Goal: Task Accomplishment & Management: Complete application form

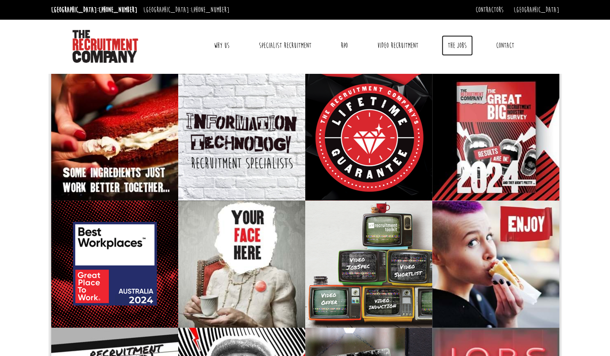
click at [458, 47] on link "The Jobs" at bounding box center [457, 45] width 31 height 20
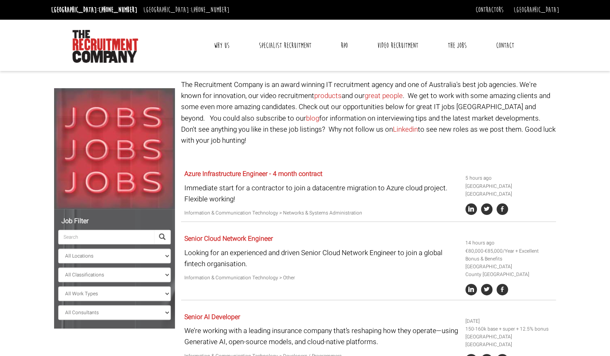
click at [500, 44] on link "Contact" at bounding box center [505, 45] width 30 height 20
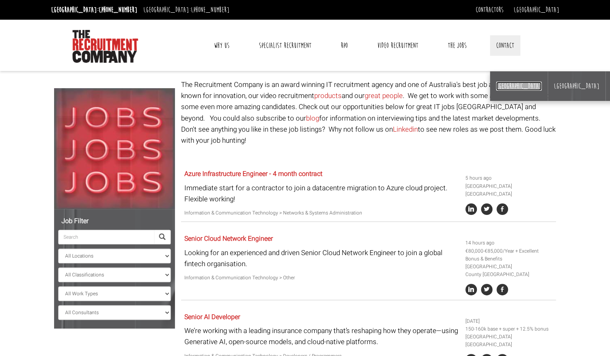
click at [506, 87] on link "[GEOGRAPHIC_DATA]" at bounding box center [518, 86] width 45 height 9
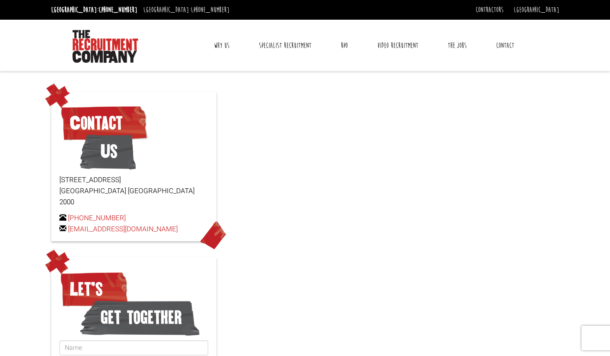
click at [313, 173] on div at bounding box center [305, 255] width 610 height 352
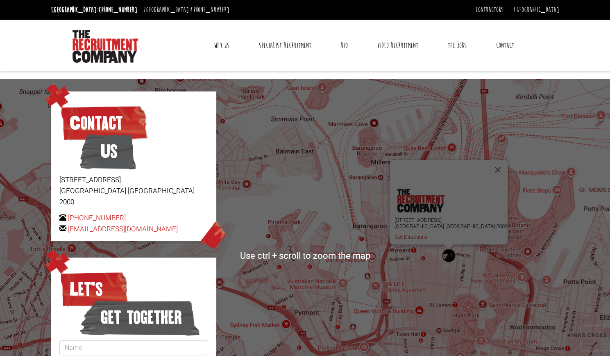
scroll to position [0, 0]
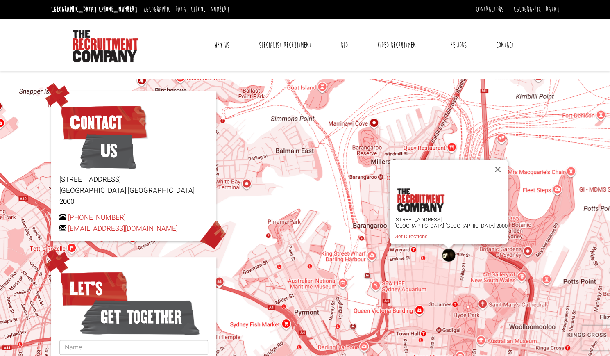
click at [501, 46] on link "Contact" at bounding box center [505, 45] width 30 height 20
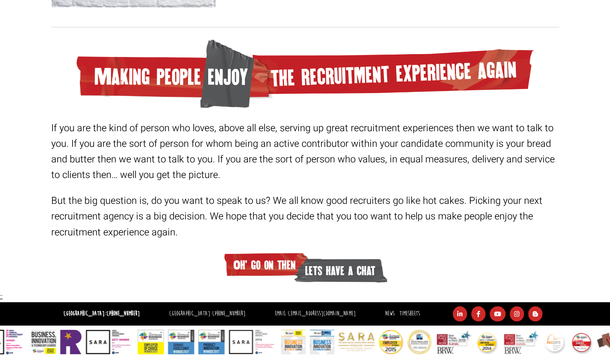
scroll to position [1233, 0]
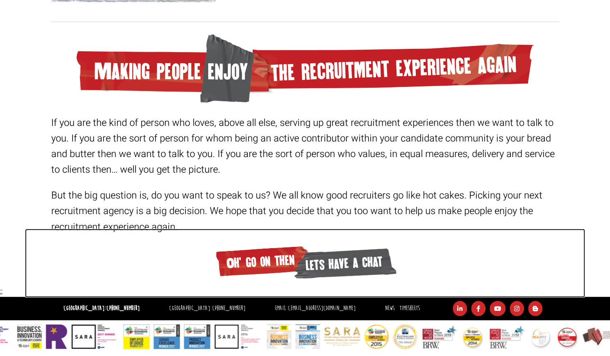
click at [273, 263] on span "Oh' go on then" at bounding box center [263, 261] width 99 height 36
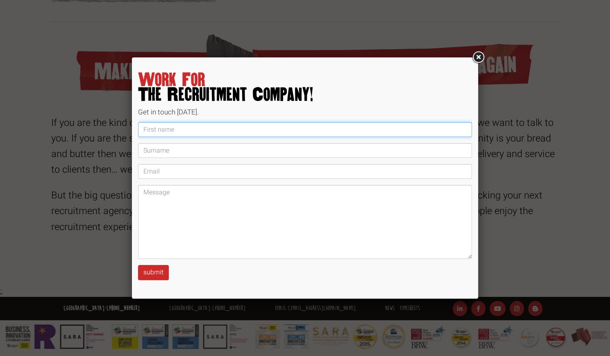
click at [183, 128] on input "text" at bounding box center [305, 129] width 334 height 15
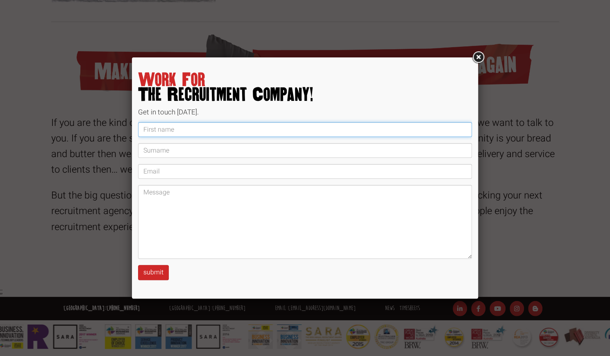
type input "Daniel"
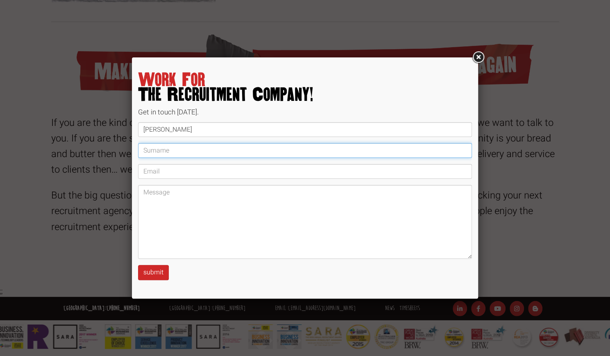
type input "Griffin"
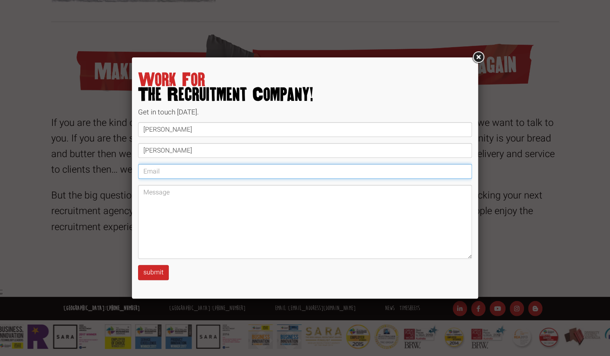
type input "danielgriff1994@gmail.com"
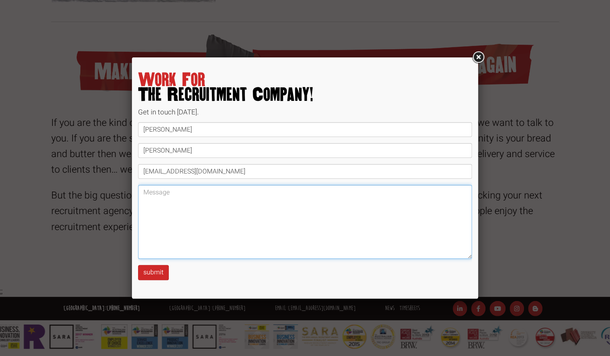
click at [186, 198] on textarea at bounding box center [305, 222] width 334 height 74
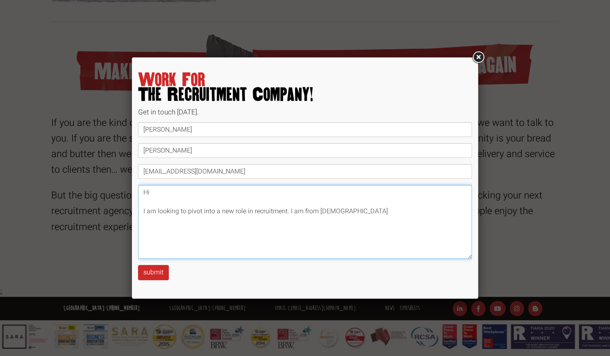
click at [318, 209] on textarea "Hi I am looking to pivot into a new role in recruitment. I am from Ireland" at bounding box center [305, 222] width 334 height 74
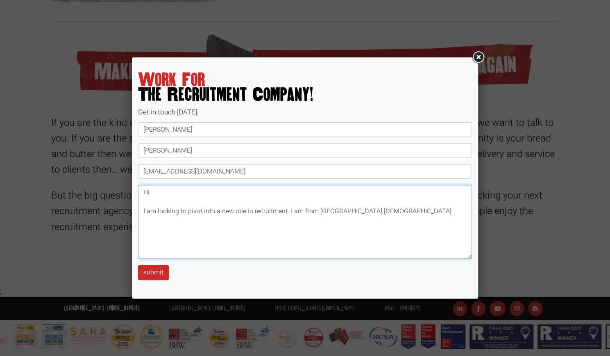
click at [369, 209] on textarea "Hi I am looking to pivot into a new role in recruitment. I am from Dublin Irela…" at bounding box center [305, 222] width 334 height 74
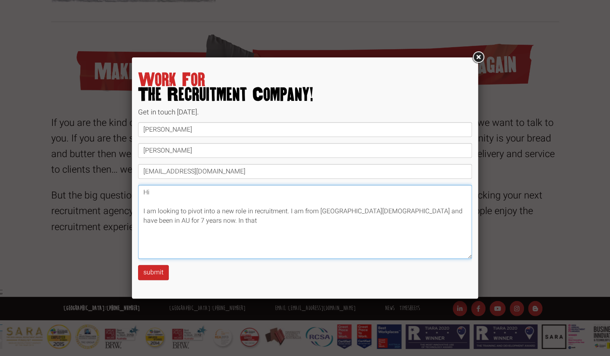
type textarea "Hi I am looking to pivot into a new role in recruitment. I am from Dublin Irela…"
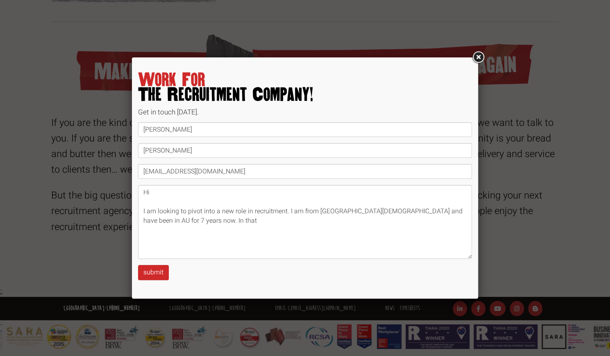
click at [366, 352] on div at bounding box center [305, 178] width 610 height 356
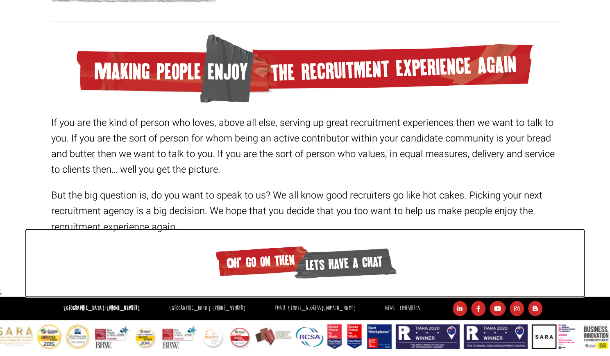
click at [287, 251] on span "Oh' go on then" at bounding box center [263, 261] width 99 height 36
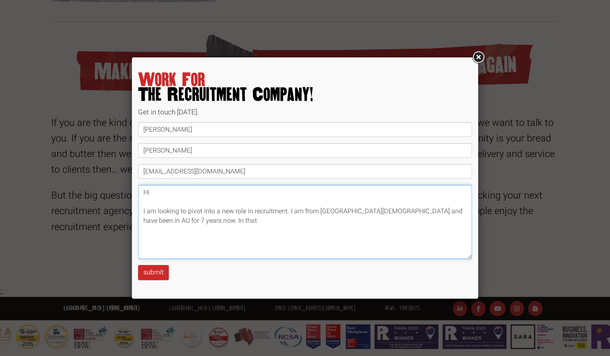
click at [239, 229] on textarea "Hi I am looking to pivot into a new role in recruitment. I am from Dublin Irela…" at bounding box center [305, 222] width 334 height 74
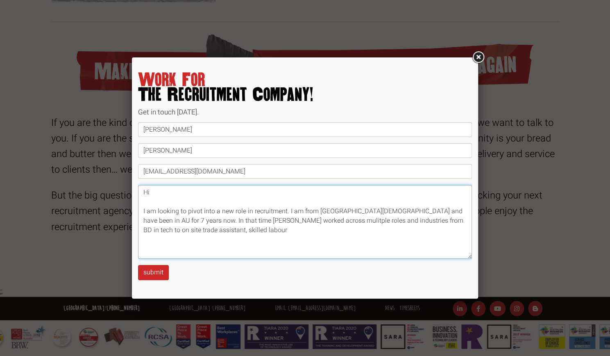
click at [432, 220] on textarea "Hi I am looking to pivot into a new role in recruitment. I am from Dublin Irela…" at bounding box center [305, 222] width 334 height 74
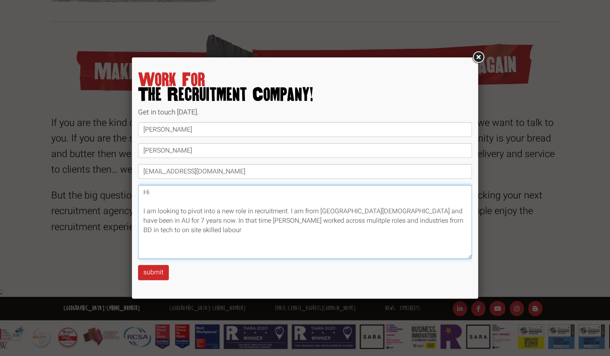
click at [429, 222] on textarea "Hi I am looking to pivot into a new role in recruitment. I am from Dublin Irela…" at bounding box center [305, 222] width 334 height 74
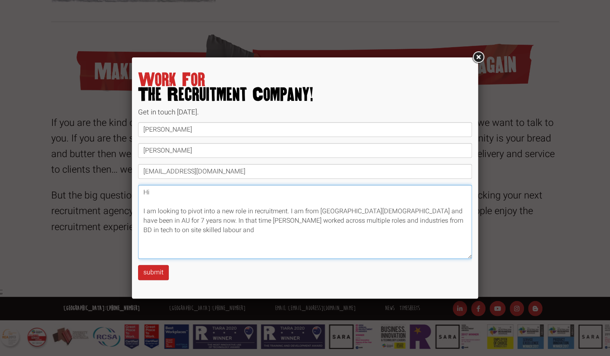
click at [453, 221] on textarea "Hi I am looking to pivot into a new role in recruitment. I am from Dublin Irela…" at bounding box center [305, 222] width 334 height 74
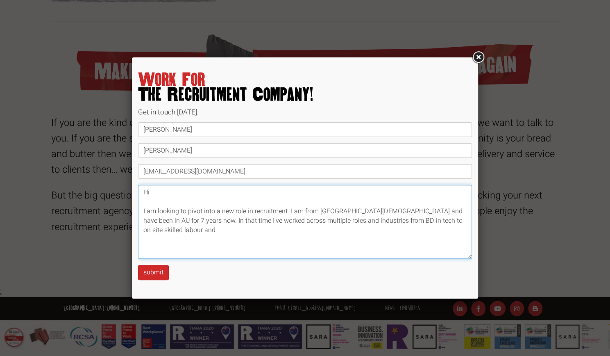
click at [447, 219] on textarea "Hi I am looking to pivot into a new role in recruitment. I am from Dublin Irela…" at bounding box center [305, 222] width 334 height 74
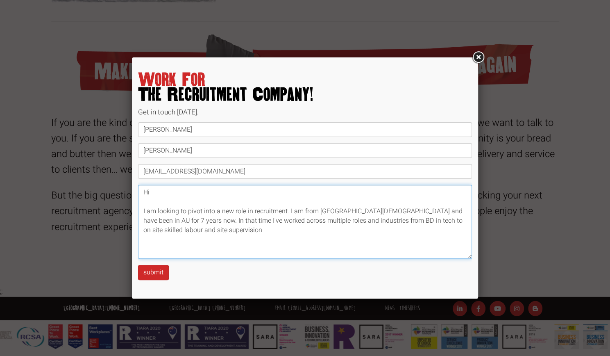
click at [360, 220] on textarea "Hi I am looking to pivot into a new role in recruitment. I am from Dublin Irela…" at bounding box center [305, 222] width 334 height 74
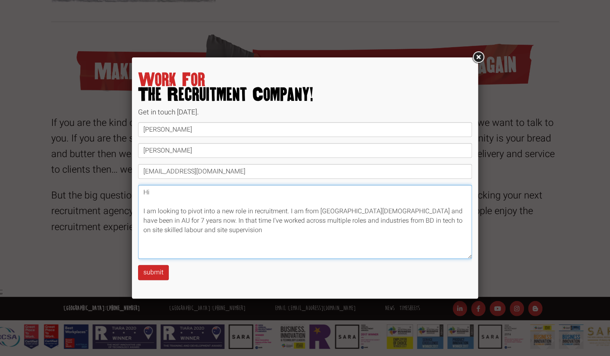
click at [238, 226] on textarea "Hi I am looking to pivot into a new role in recruitment. I am from Dublin Irela…" at bounding box center [305, 222] width 334 height 74
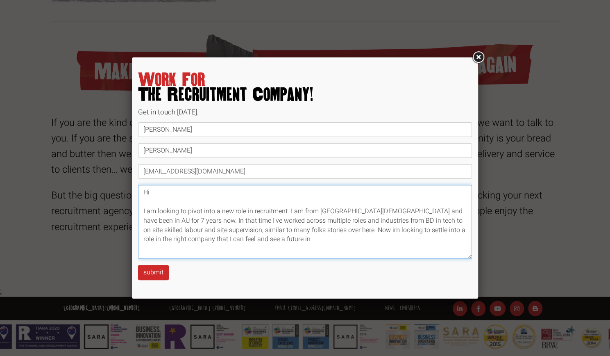
scroll to position [4, 0]
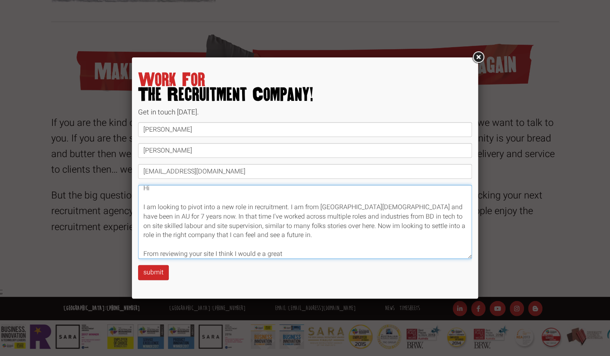
click at [257, 253] on textarea "Hi I am looking to pivot into a new role in recruitment. I am from Dublin Irela…" at bounding box center [305, 222] width 334 height 74
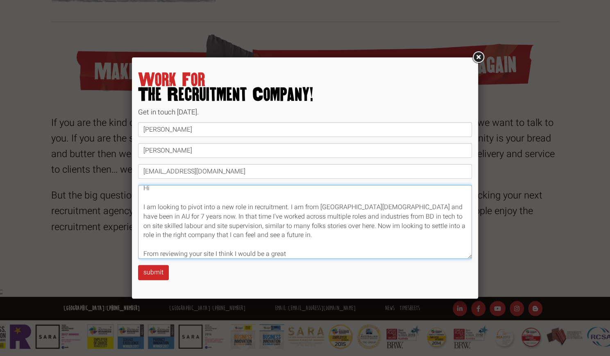
click at [344, 215] on textarea "Hi I am looking to pivot into a new role in recruitment. I am from Dublin Irela…" at bounding box center [305, 222] width 334 height 74
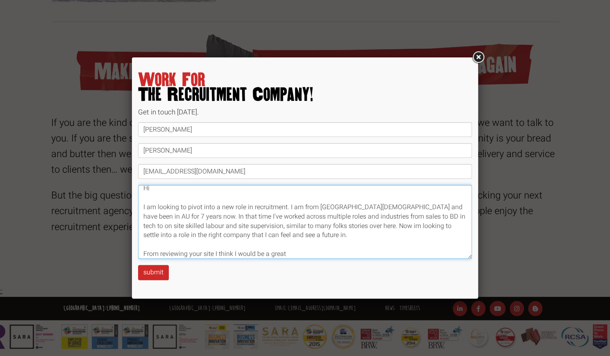
click at [295, 238] on textarea "Hi I am looking to pivot into a new role in recruitment. I am from Dublin Irela…" at bounding box center [305, 222] width 334 height 74
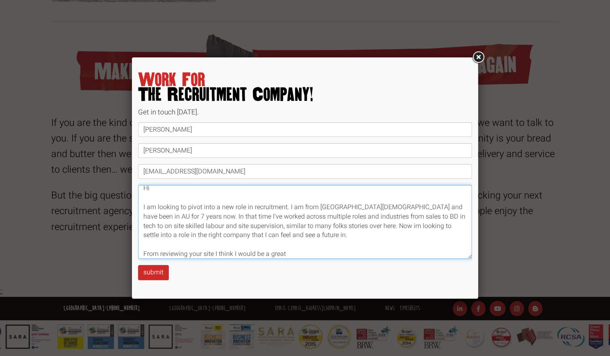
click at [294, 256] on textarea "Hi I am looking to pivot into a new role in recruitment. I am from Dublin Irela…" at bounding box center [305, 222] width 334 height 74
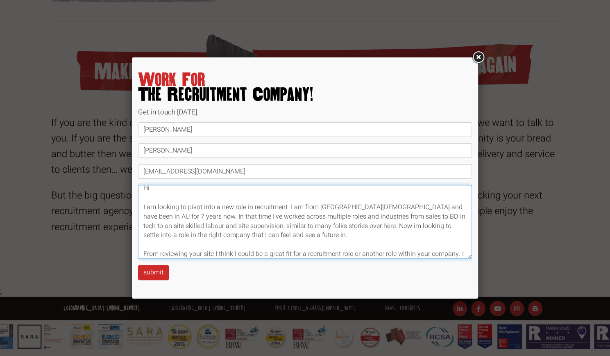
scroll to position [14, 0]
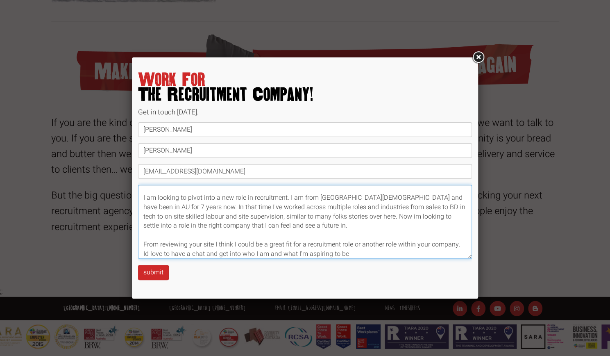
click at [353, 253] on textarea "Hi I am looking to pivot into a new role in recruitment. I am from Dublin Irela…" at bounding box center [305, 222] width 334 height 74
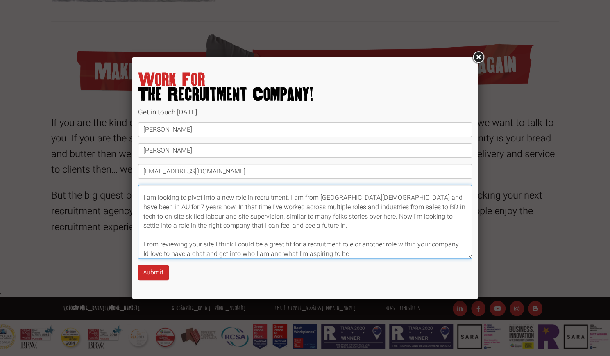
click at [362, 252] on textarea "Hi I am looking to pivot into a new role in recruitment. I am from Dublin Irela…" at bounding box center [305, 222] width 334 height 74
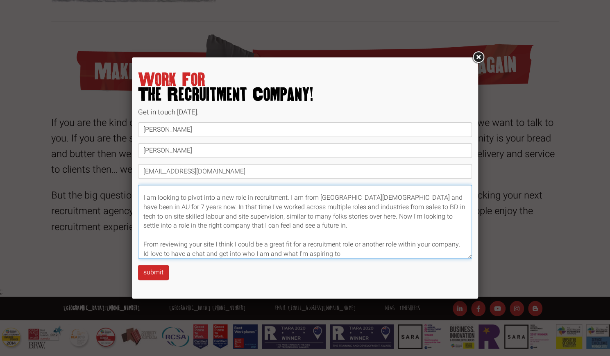
click at [345, 253] on textarea "Hi I am looking to pivot into a new role in recruitment. I am from Dublin Irela…" at bounding box center [305, 222] width 334 height 74
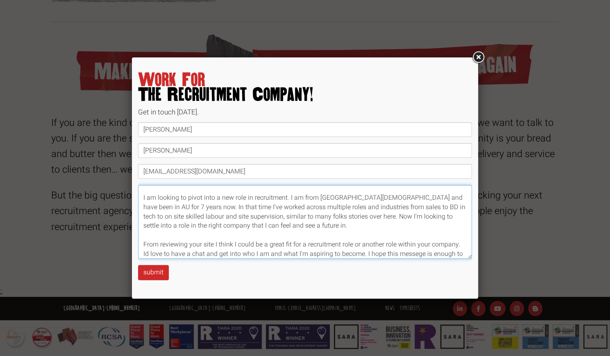
scroll to position [23, 0]
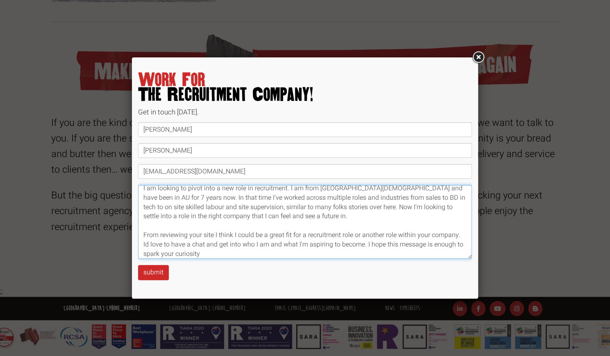
click at [251, 250] on textarea "Hi I am looking to pivot into a new role in recruitment. I am from Dublin Irela…" at bounding box center [305, 222] width 334 height 74
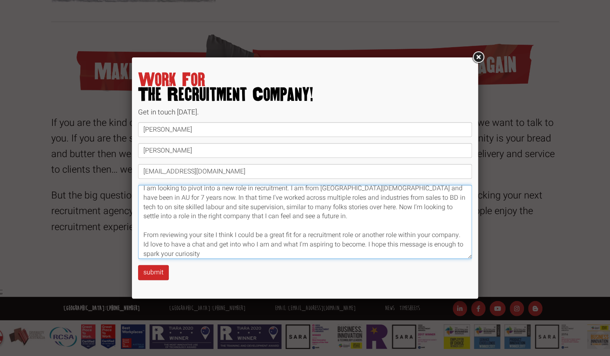
click at [418, 243] on textarea "Hi I am looking to pivot into a new role in recruitment. I am from Dublin Irela…" at bounding box center [305, 222] width 334 height 74
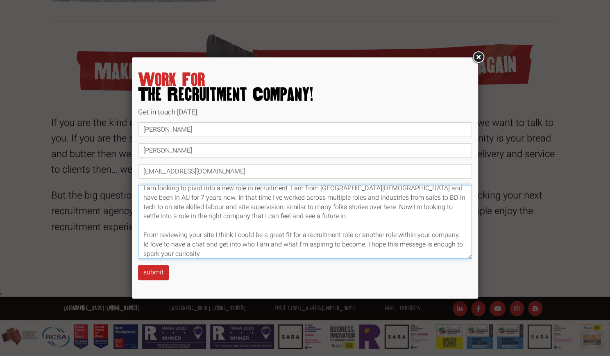
click at [407, 249] on textarea "Hi I am looking to pivot into a new role in recruitment. I am from Dublin Irela…" at bounding box center [305, 222] width 334 height 74
click at [392, 258] on textarea "Hi I am looking to pivot into a new role in recruitment. I am from Dublin Irela…" at bounding box center [305, 222] width 334 height 74
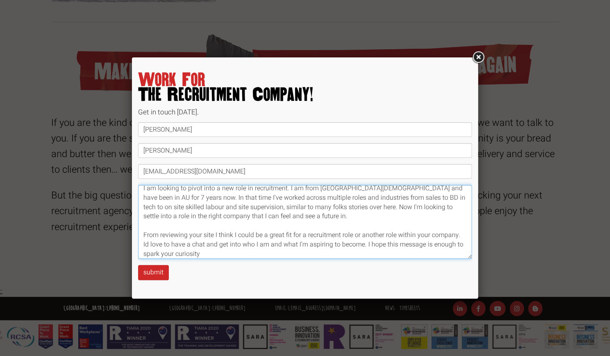
click at [220, 255] on textarea "Hi I am looking to pivot into a new role in recruitment. I am from Dublin Irela…" at bounding box center [305, 222] width 334 height 74
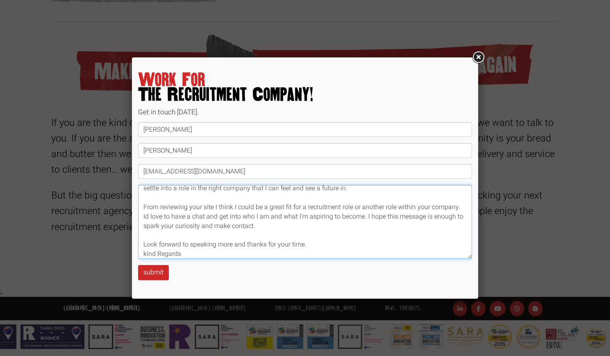
scroll to position [60, 0]
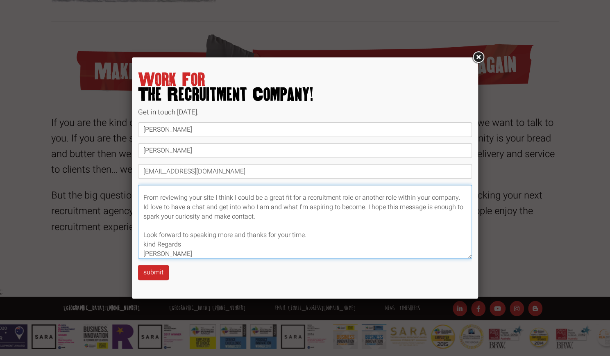
click at [145, 241] on textarea "Hi I am looking to pivot into a new role in recruitment. I am from Dublin Irela…" at bounding box center [305, 222] width 334 height 74
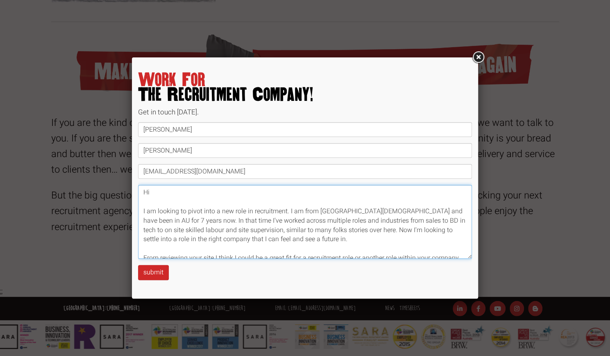
scroll to position [11, 0]
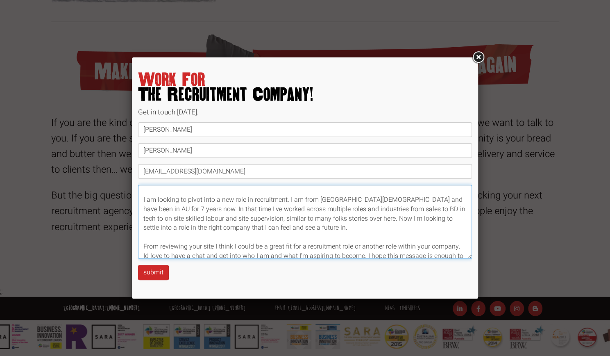
click at [291, 230] on textarea "Hi I am looking to pivot into a new role in recruitment. I am from Dublin Irela…" at bounding box center [305, 222] width 334 height 74
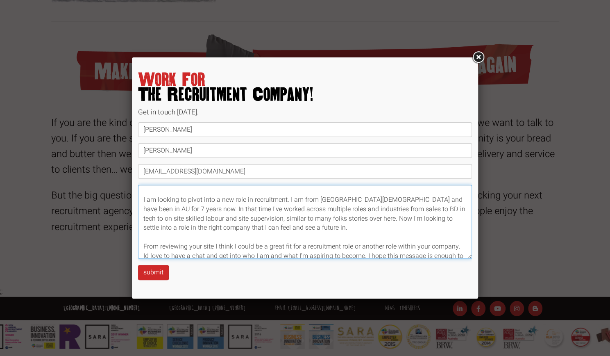
scroll to position [16, 0]
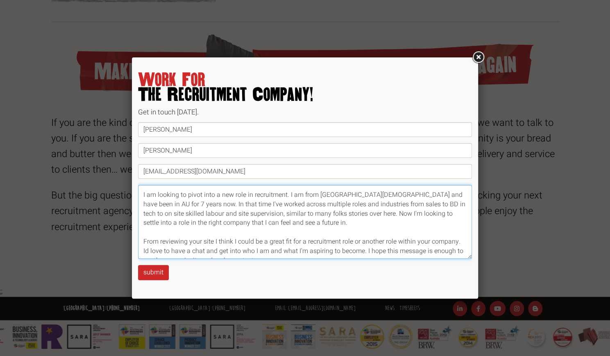
click at [334, 213] on textarea "Hi I am looking to pivot into a new role in recruitment. I am from Dublin Irela…" at bounding box center [305, 222] width 334 height 74
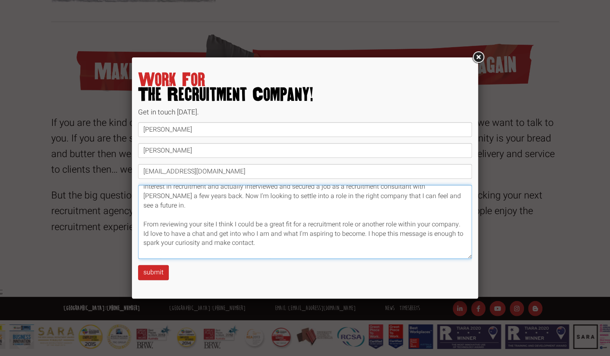
scroll to position [72, 0]
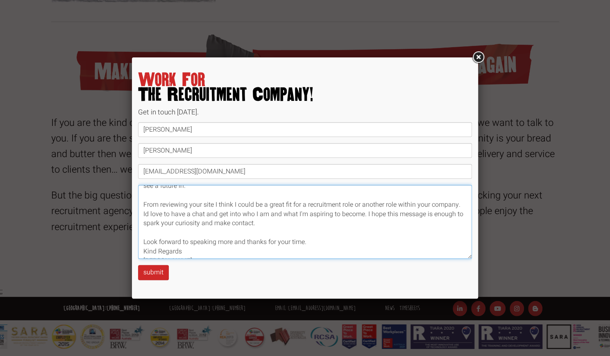
click at [143, 204] on textarea "Hi I am looking to pivot into a new role in recruitment. I am from Dublin Irela…" at bounding box center [305, 222] width 334 height 74
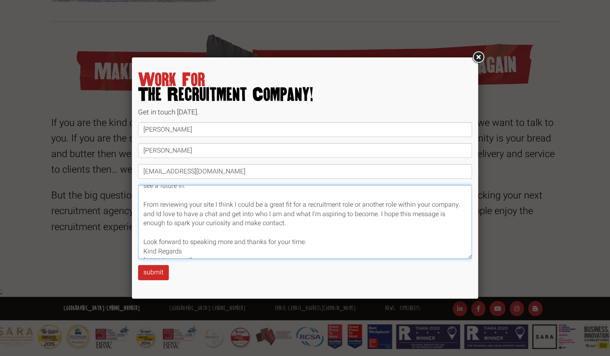
click at [462, 194] on textarea "Hi I am looking to pivot into a new role in recruitment. I am from Dublin Irela…" at bounding box center [305, 222] width 334 height 74
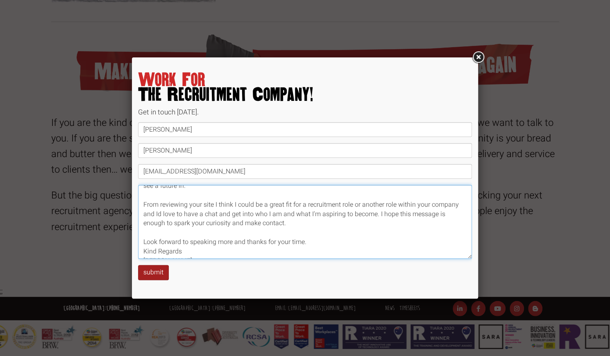
type textarea "Hi I am looking to pivot into a new role in recruitment. I am from Dublin Irela…"
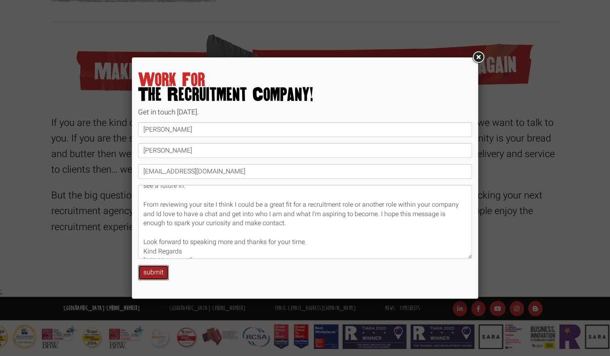
click at [147, 277] on button "submit" at bounding box center [153, 272] width 31 height 15
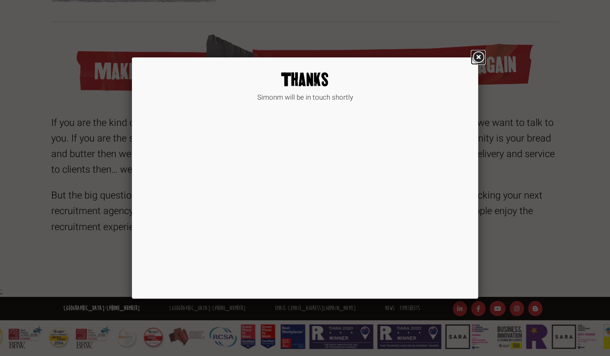
click at [475, 52] on link at bounding box center [478, 57] width 15 height 15
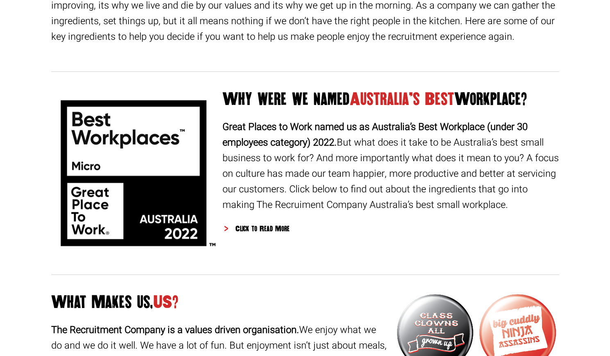
scroll to position [0, 0]
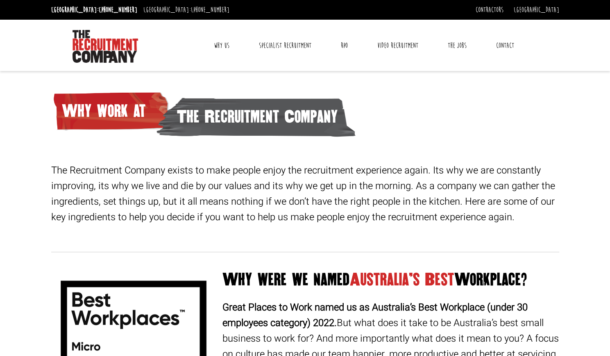
click at [225, 42] on link "Why Us" at bounding box center [222, 45] width 28 height 20
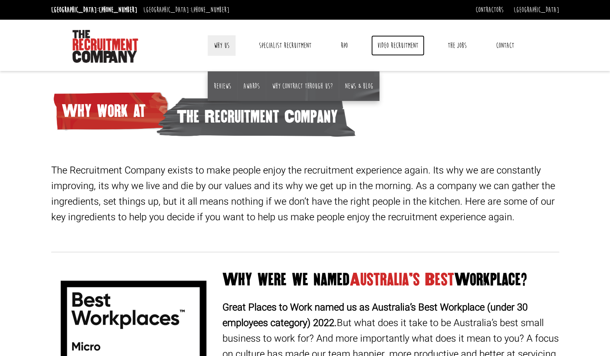
click at [374, 47] on link "Video Recruitment" at bounding box center [397, 45] width 53 height 20
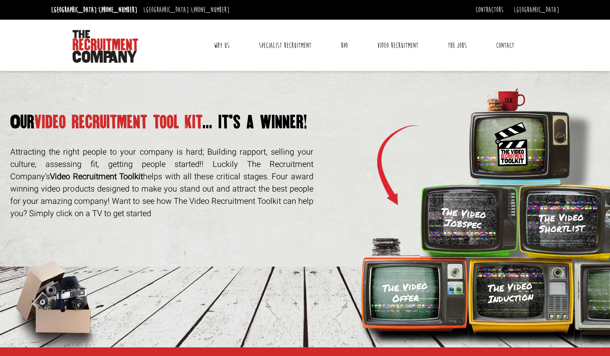
scroll to position [0, 0]
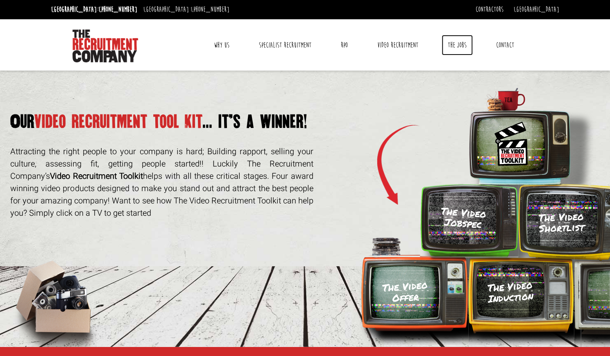
click at [458, 50] on link "The Jobs" at bounding box center [457, 45] width 31 height 20
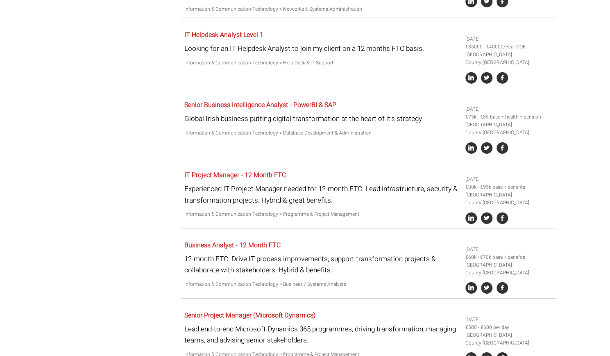
scroll to position [1629, 0]
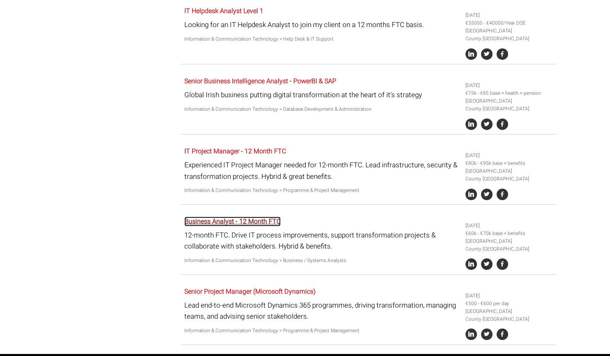
click at [234, 216] on link "Business Analyst - 12 Month FTC" at bounding box center [232, 221] width 96 height 10
